Goal: Check status: Check status

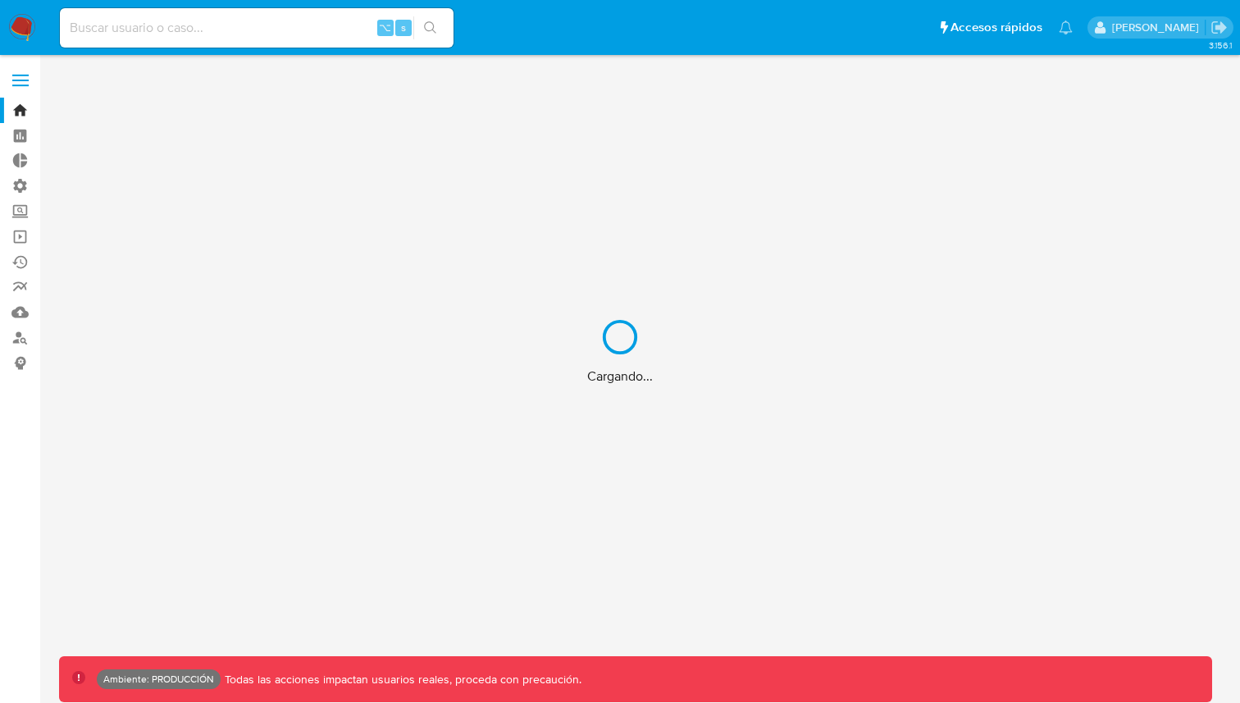
click at [308, 31] on div "Cargando..." at bounding box center [620, 351] width 1240 height 703
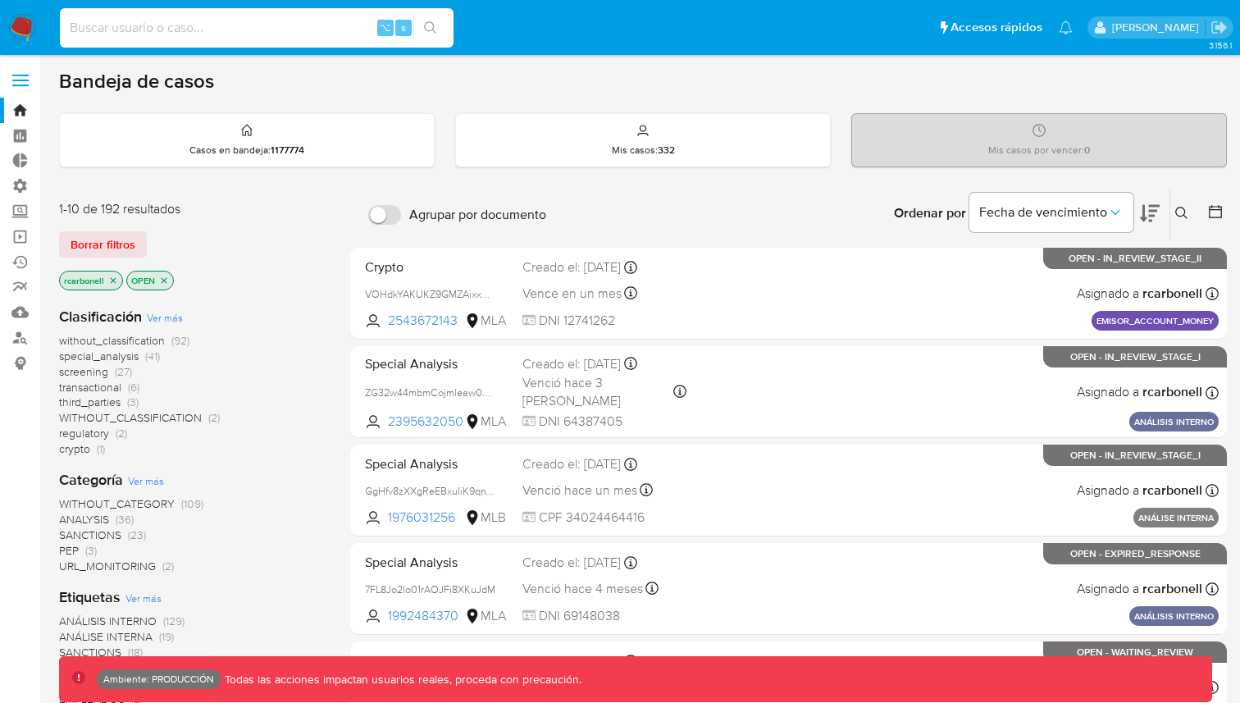
click at [249, 32] on input at bounding box center [257, 27] width 394 height 21
paste input "132621138"
type input "132621138"
click at [432, 25] on icon "search-icon" at bounding box center [430, 27] width 13 height 13
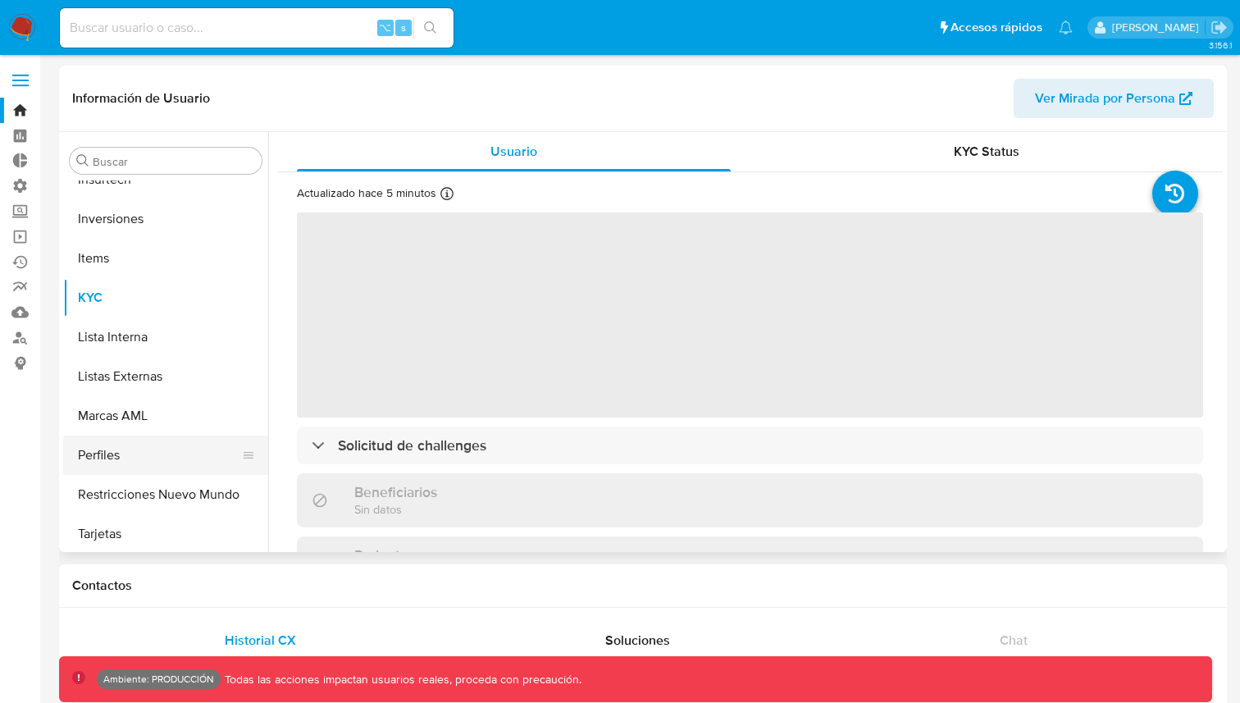
scroll to position [772, 0]
click at [122, 479] on button "Restricciones Nuevo Mundo" at bounding box center [159, 491] width 192 height 39
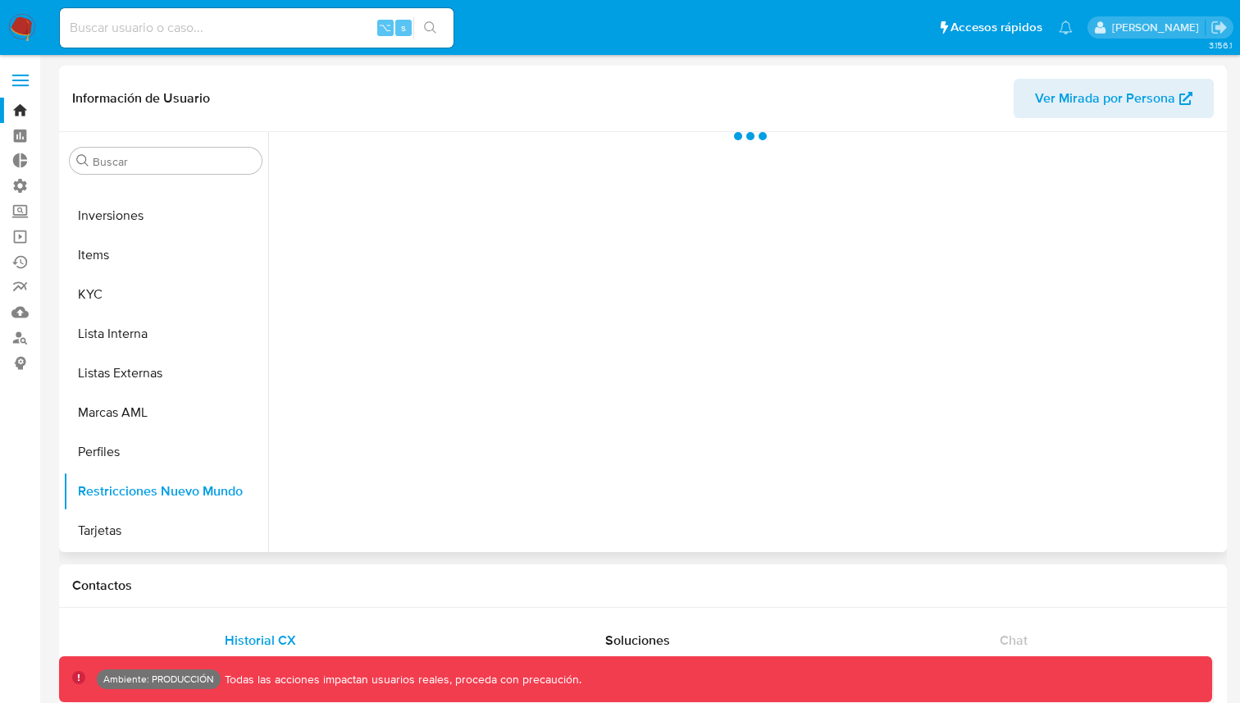
select select "10"
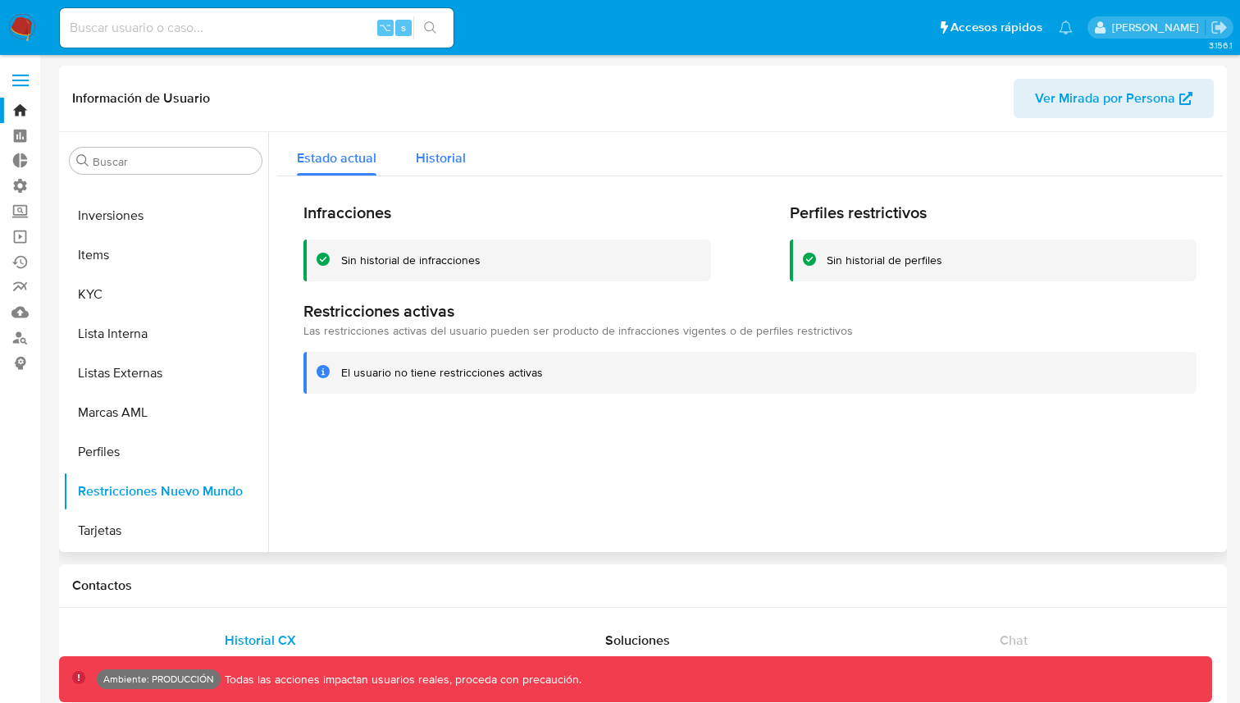
click at [458, 163] on span "Historial" at bounding box center [441, 157] width 50 height 19
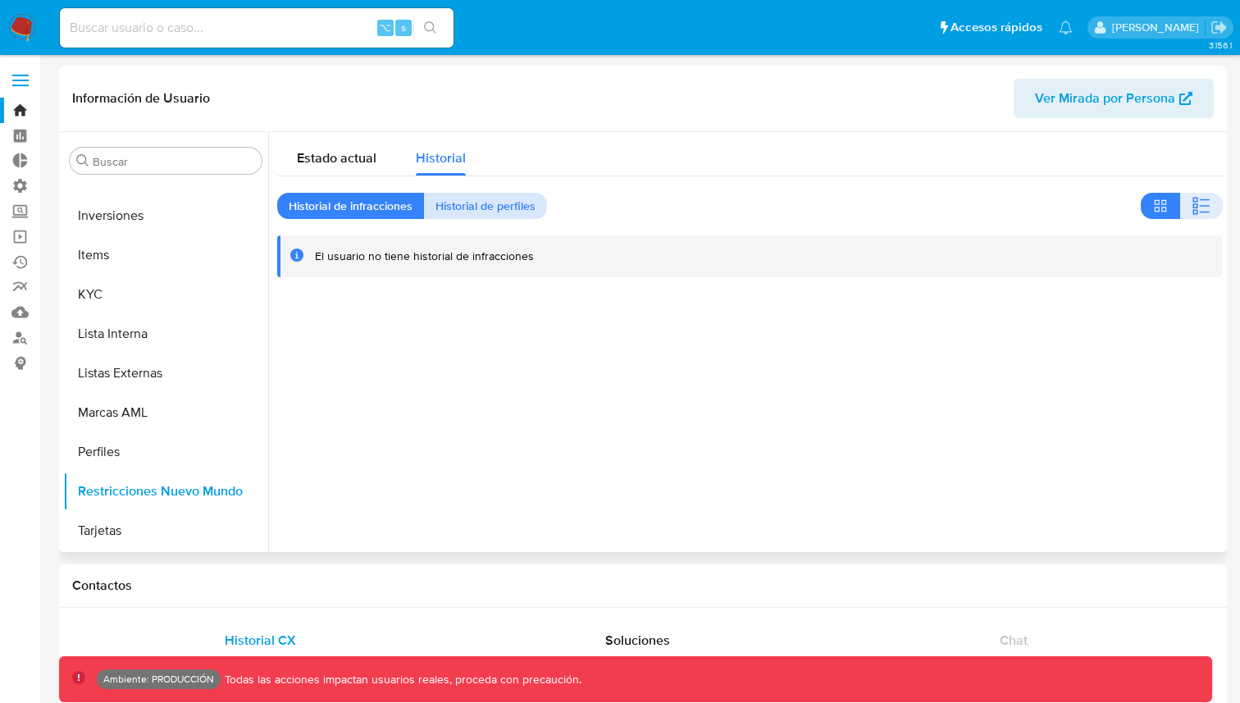
click at [457, 211] on span "Historial de perfiles" at bounding box center [486, 205] width 100 height 23
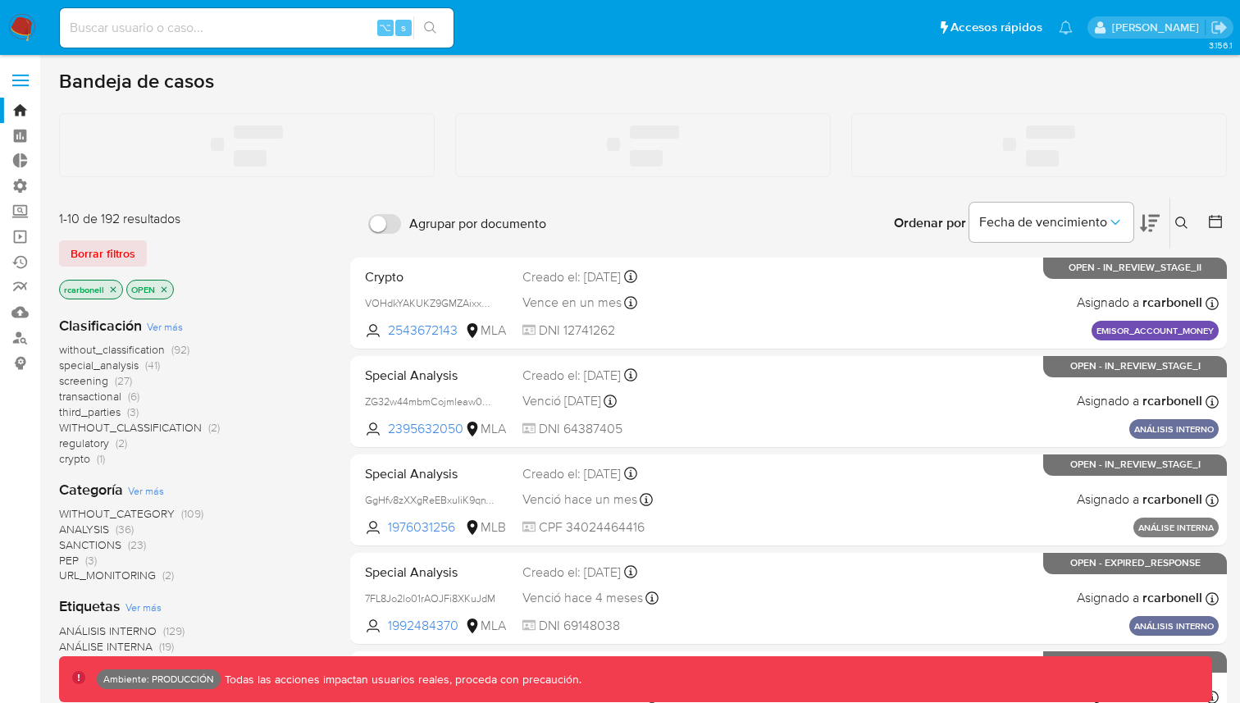
click at [192, 22] on input at bounding box center [257, 27] width 394 height 21
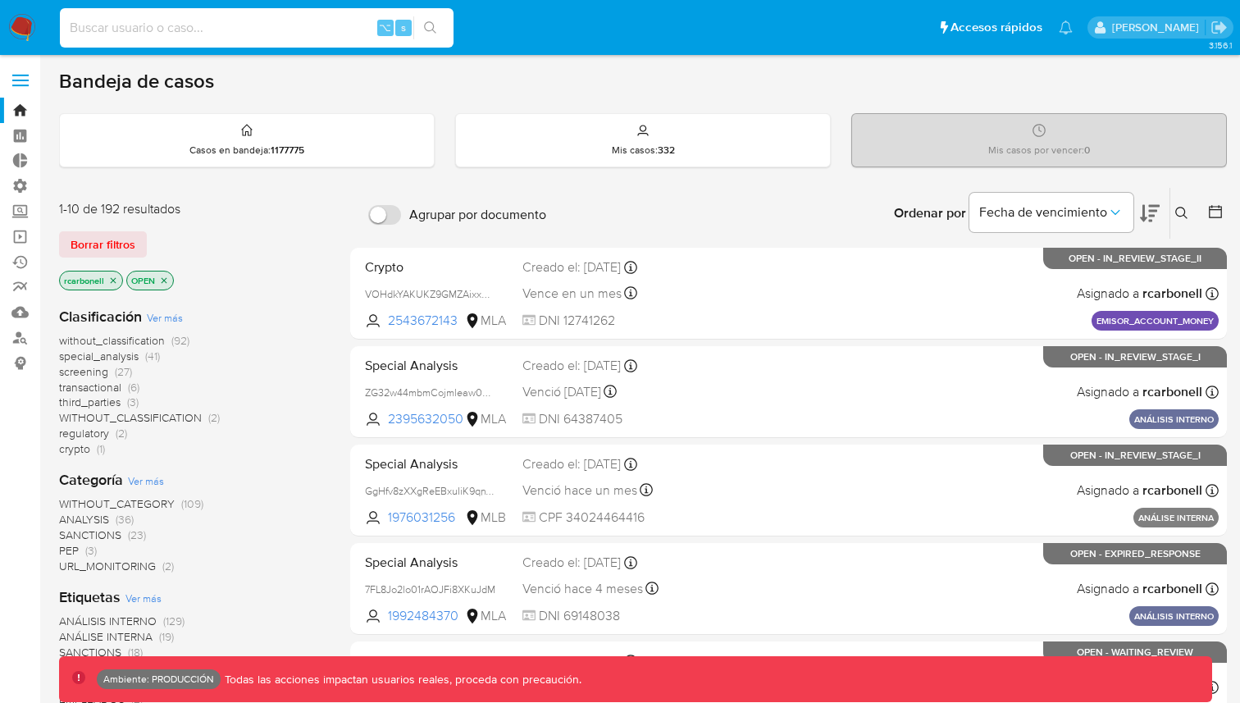
paste input "40202651"
type input "40202651"
click at [428, 22] on icon "search-icon" at bounding box center [430, 27] width 13 height 13
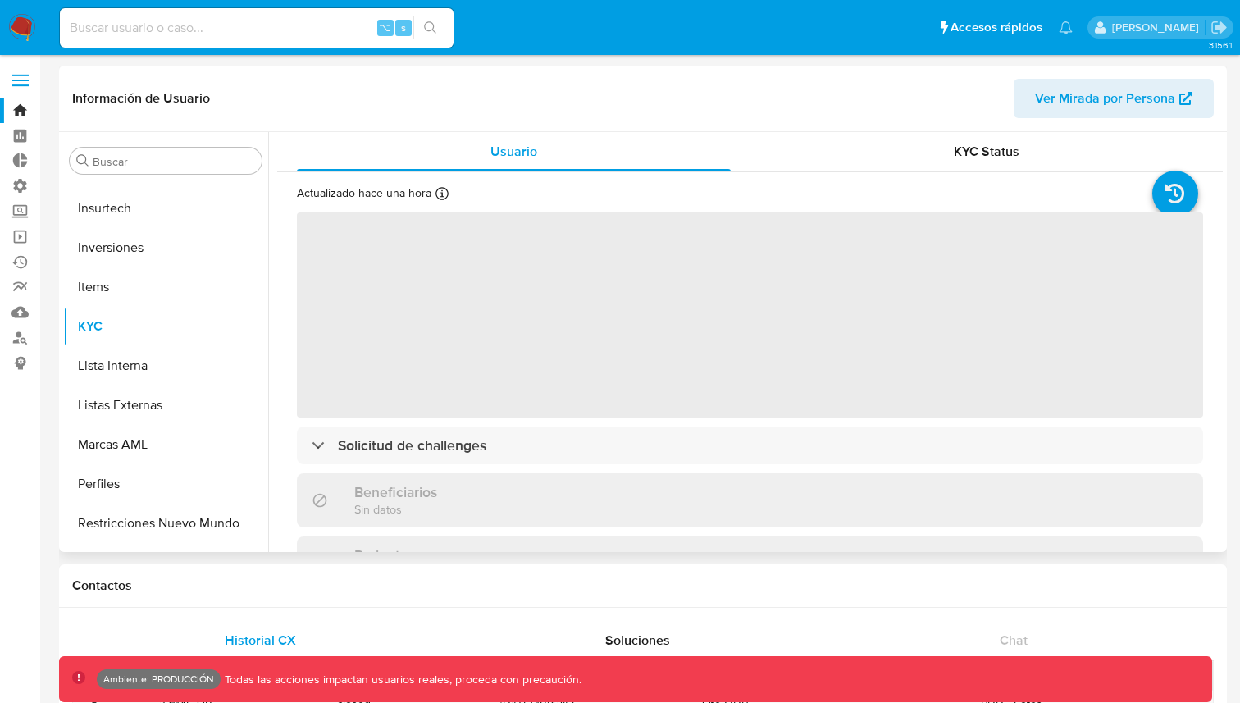
scroll to position [772, 0]
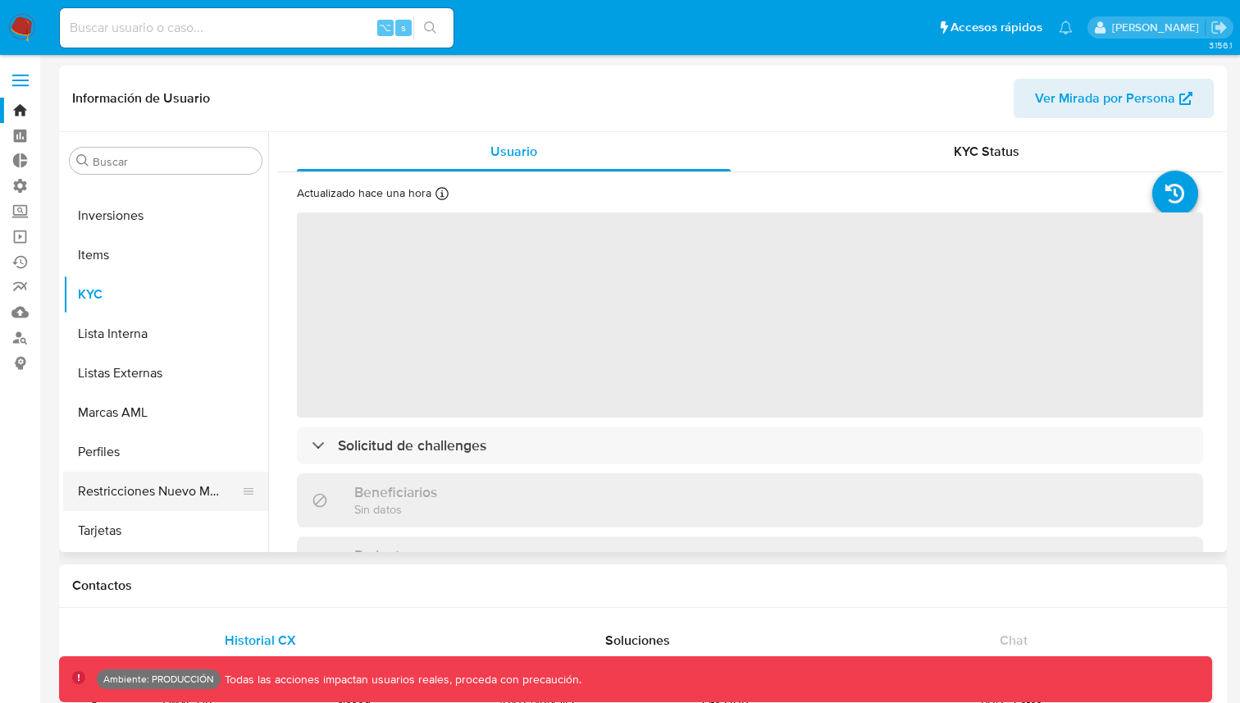
click at [114, 489] on button "Restricciones Nuevo Mundo" at bounding box center [159, 491] width 192 height 39
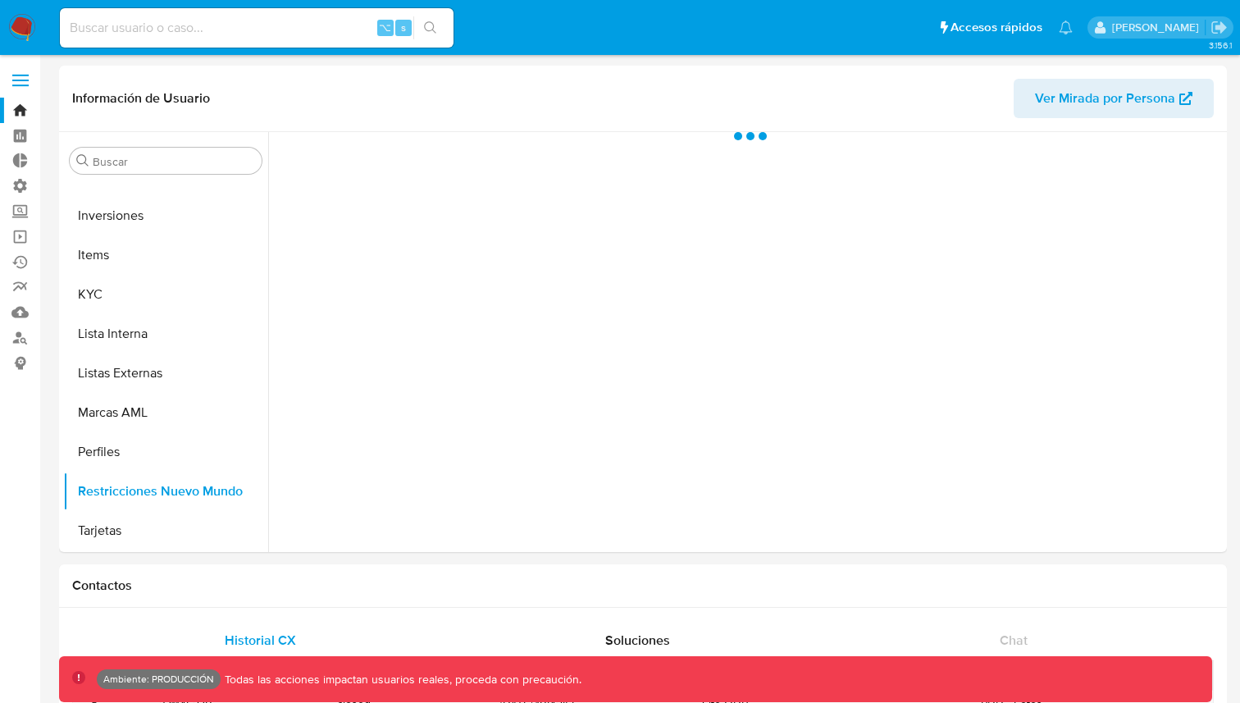
select select "10"
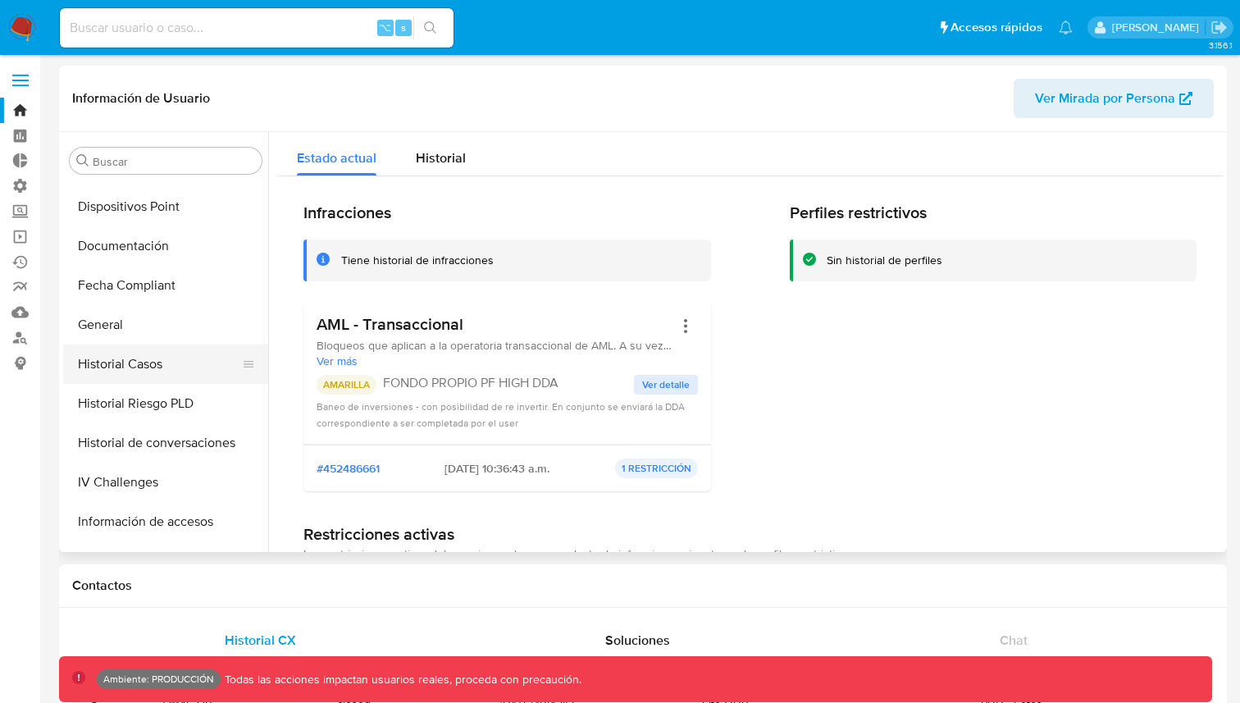
scroll to position [397, 0]
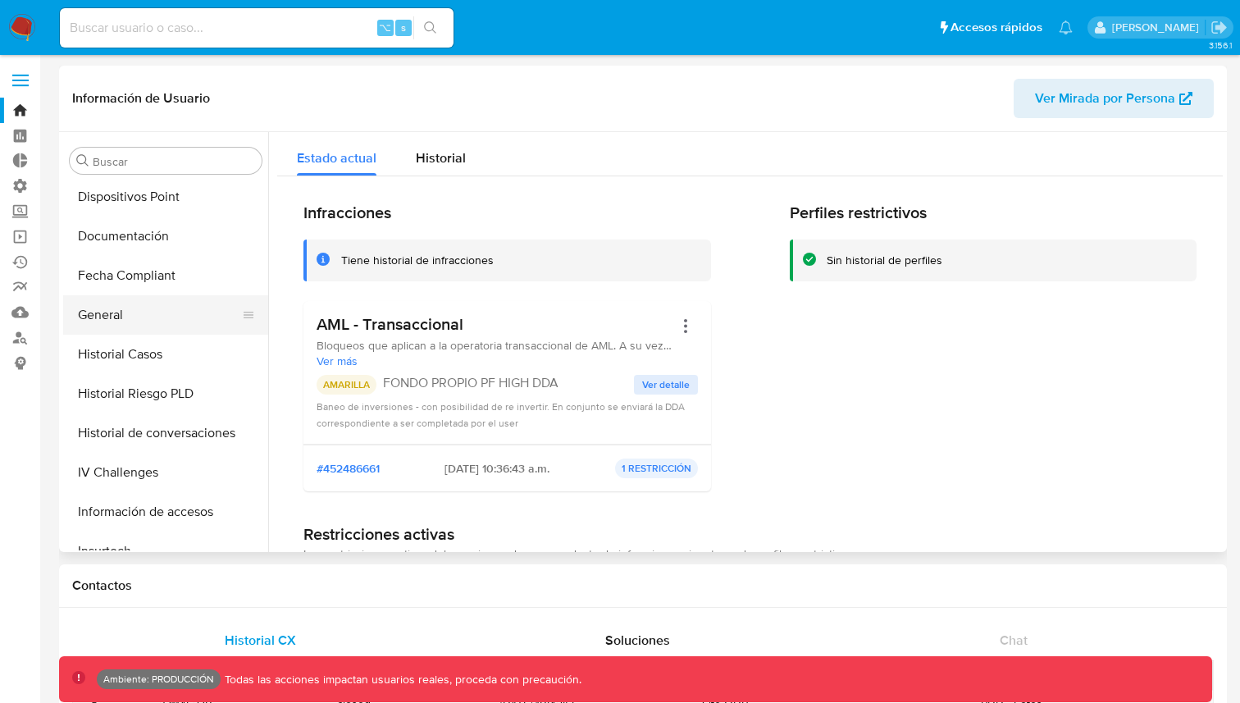
click at [126, 304] on button "General" at bounding box center [159, 314] width 192 height 39
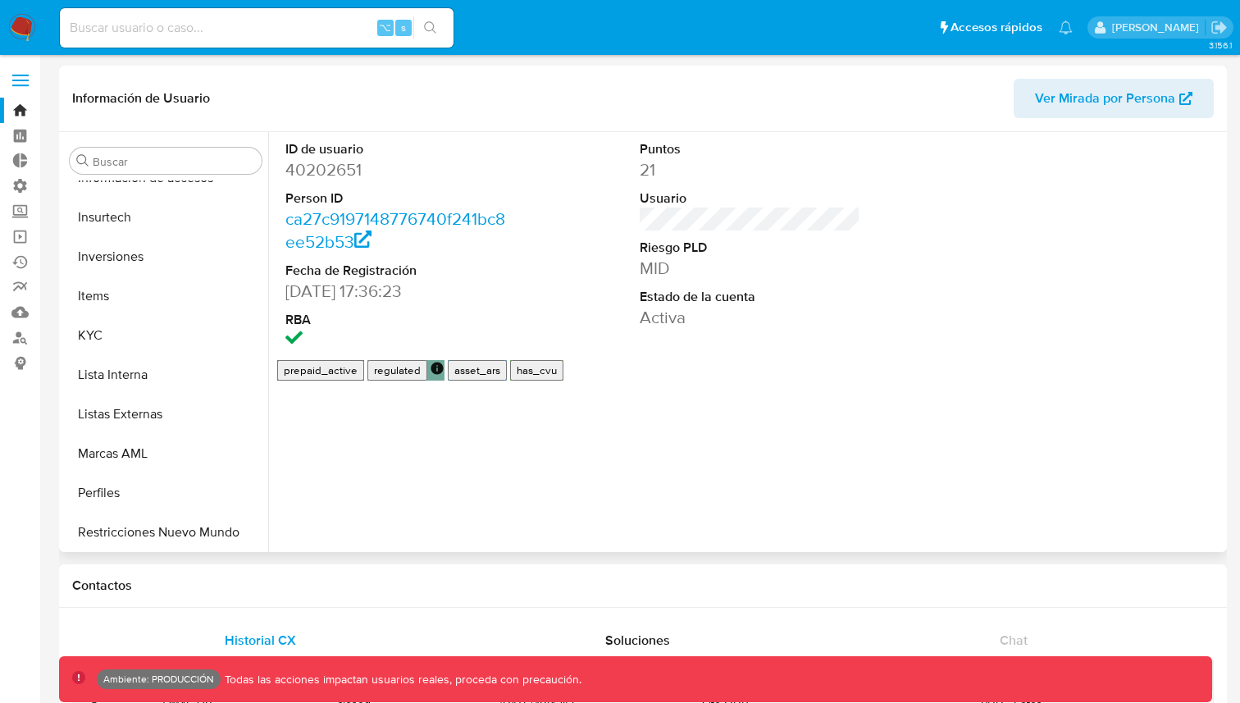
scroll to position [740, 0]
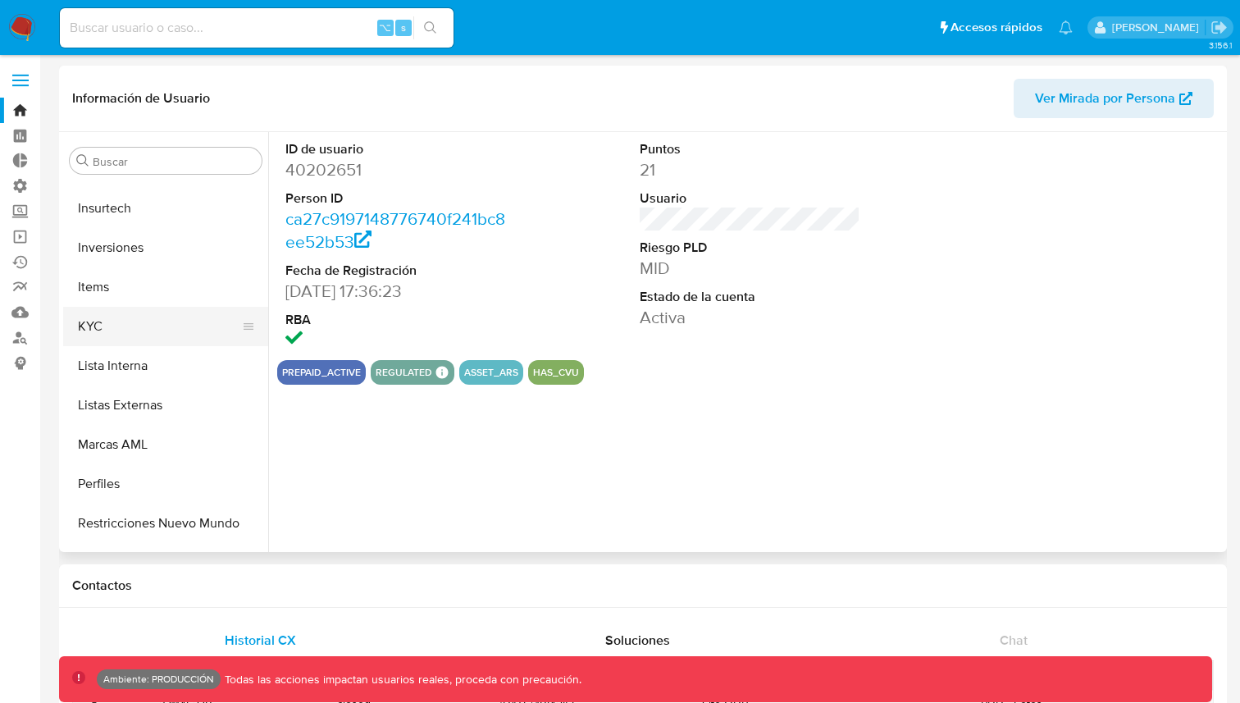
click at [127, 327] on button "KYC" at bounding box center [159, 326] width 192 height 39
